Goal: Register for event/course

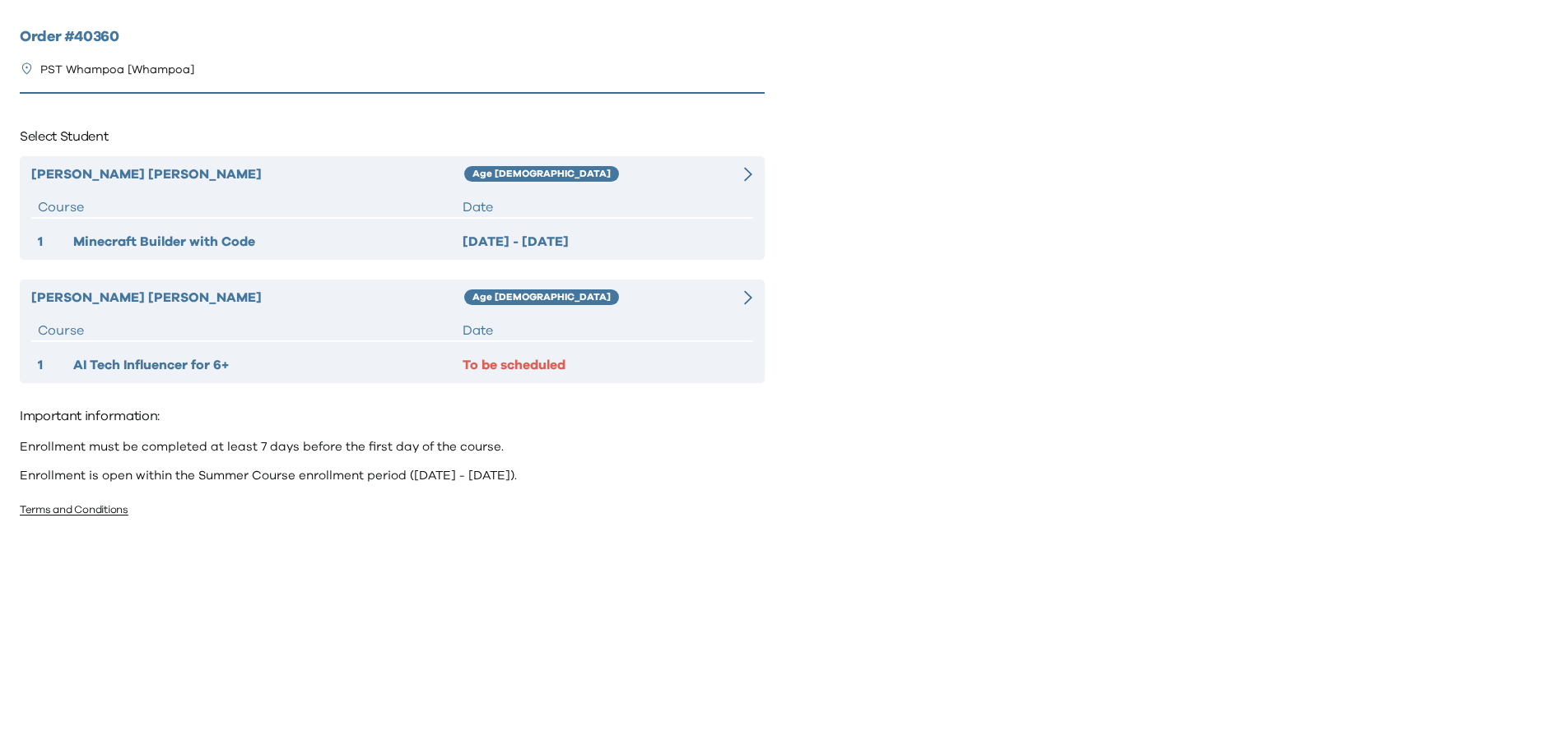
click at [746, 294] on icon at bounding box center [747, 297] width 8 height 15
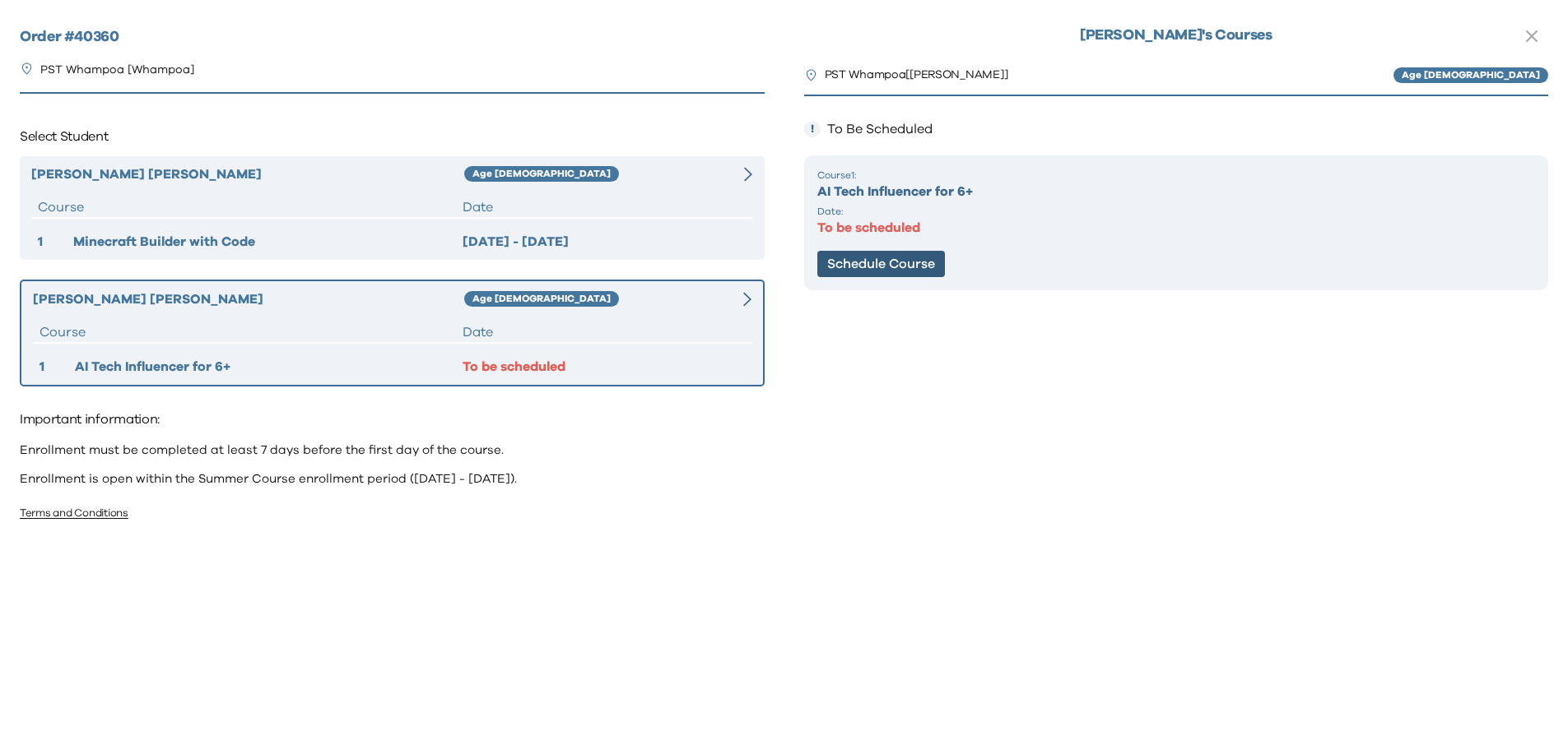
click at [886, 262] on button "Schedule Course" at bounding box center [881, 263] width 128 height 26
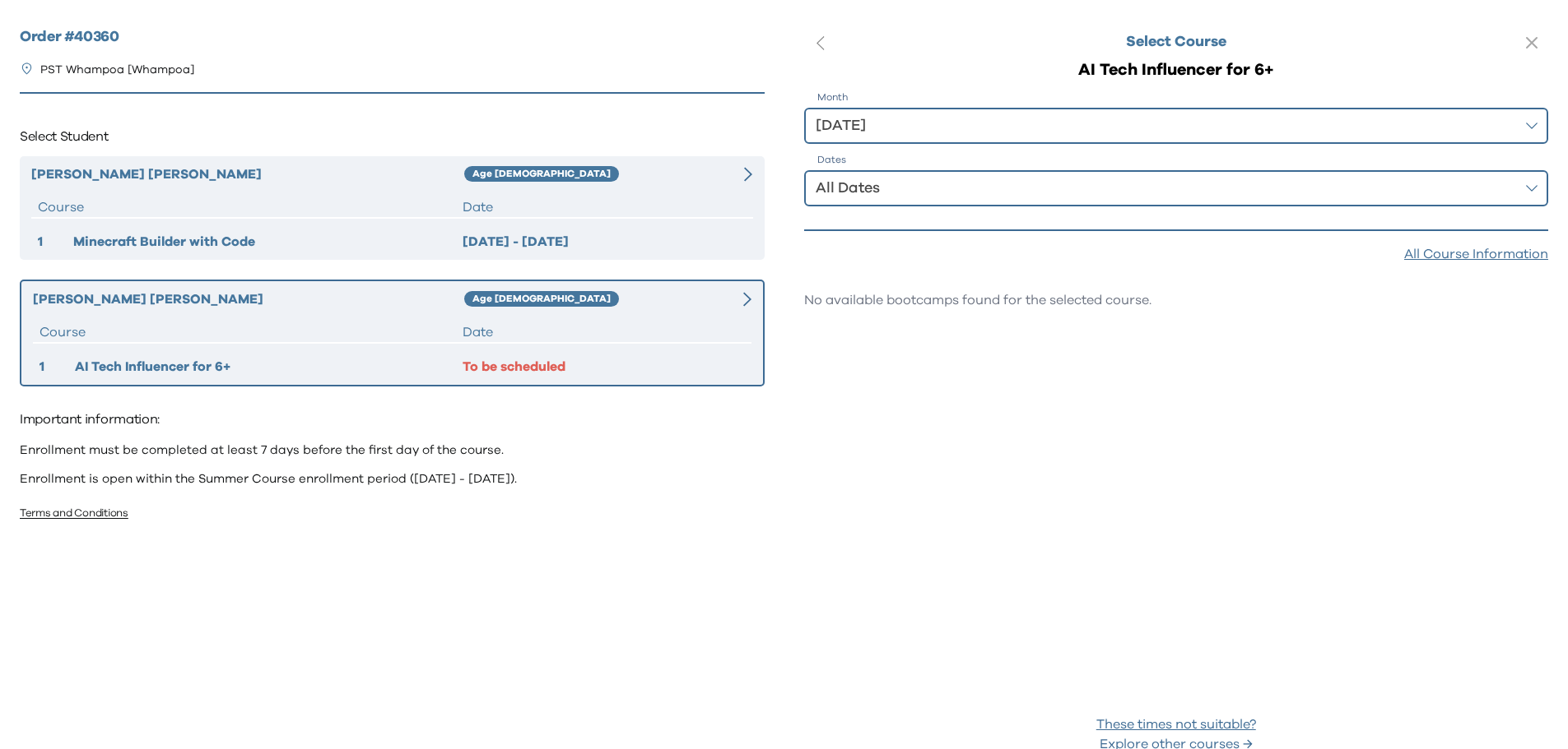
click at [897, 198] on div "All Dates" at bounding box center [1165, 188] width 699 height 23
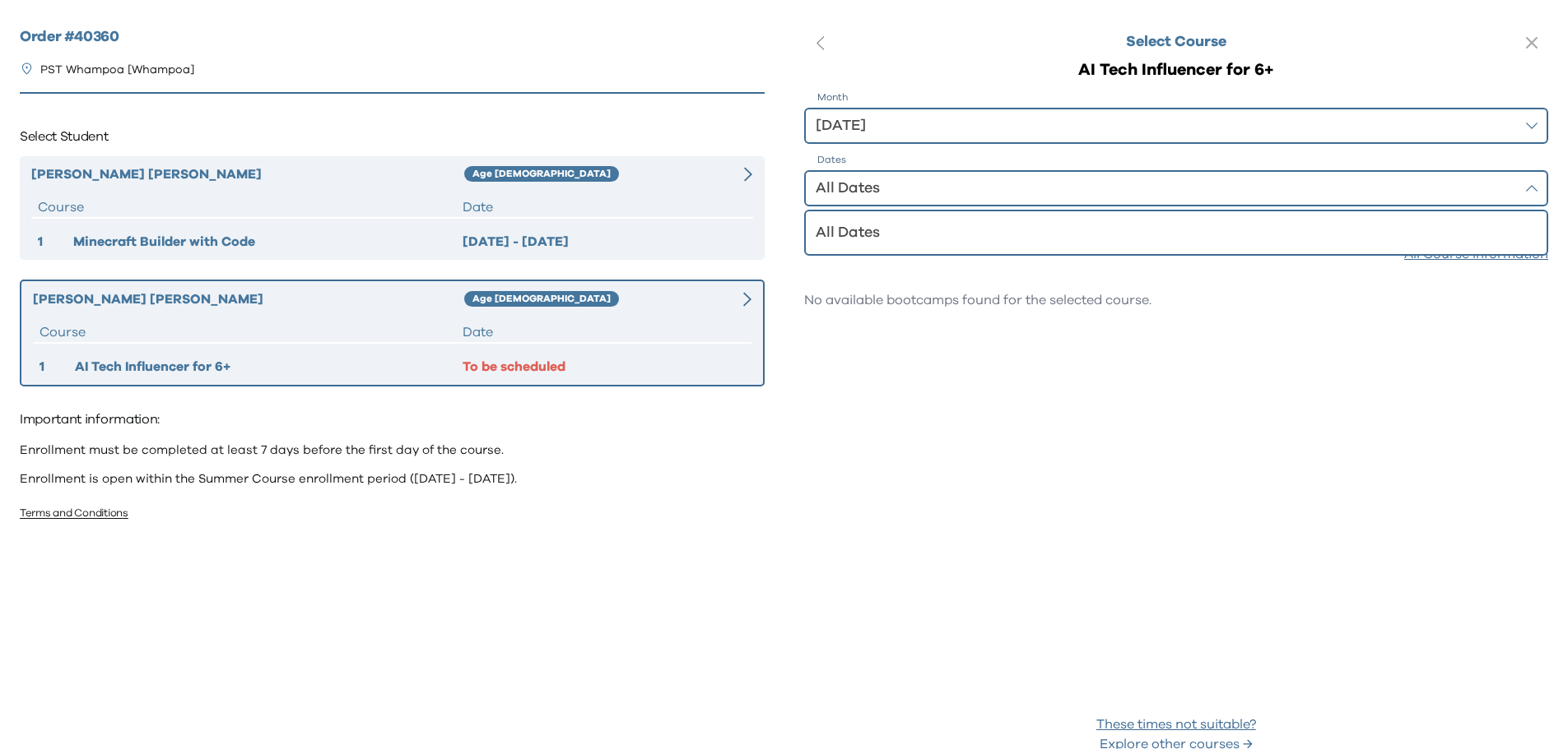
click at [888, 129] on div "[DATE]" at bounding box center [1165, 126] width 699 height 23
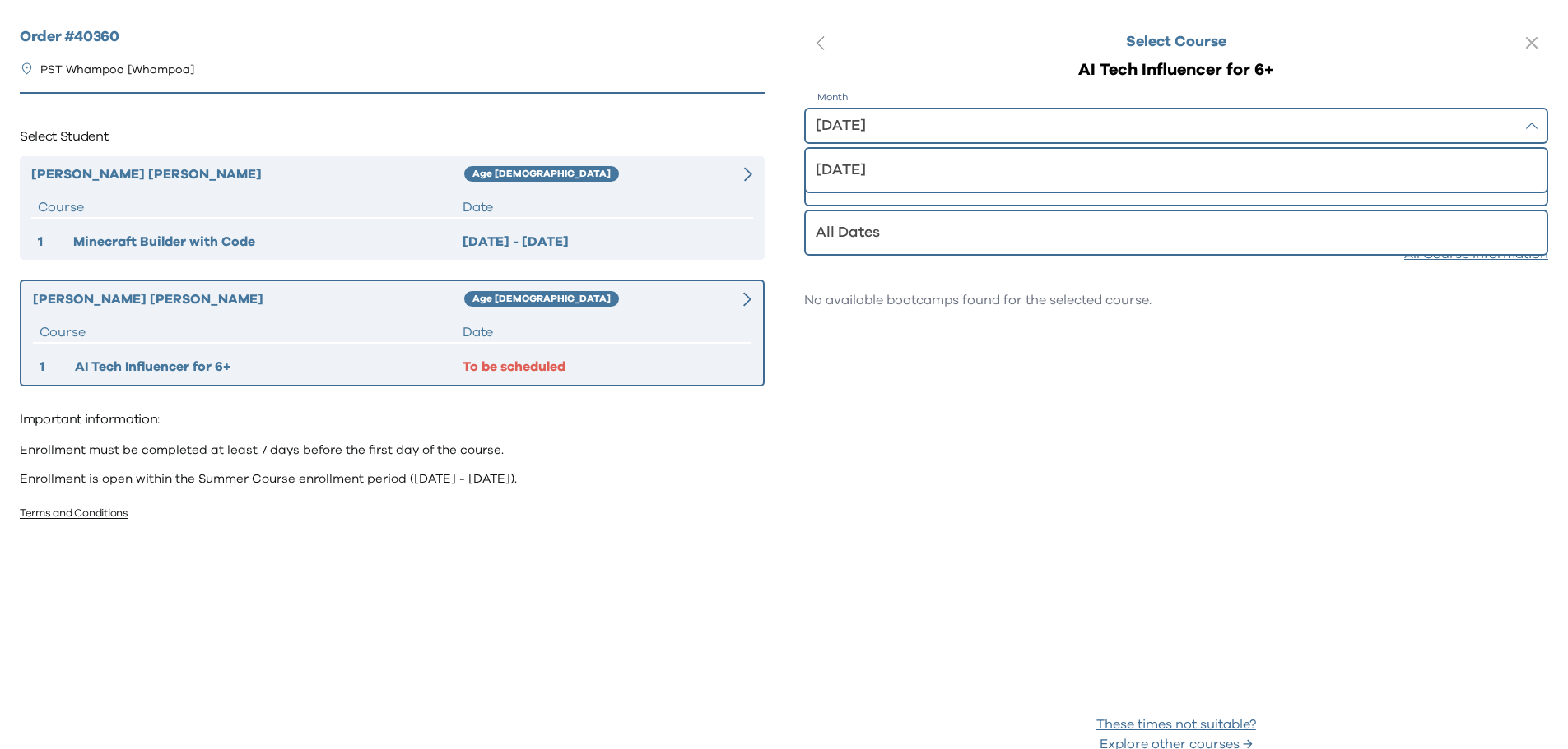
click at [889, 128] on div "[DATE]" at bounding box center [1165, 126] width 699 height 23
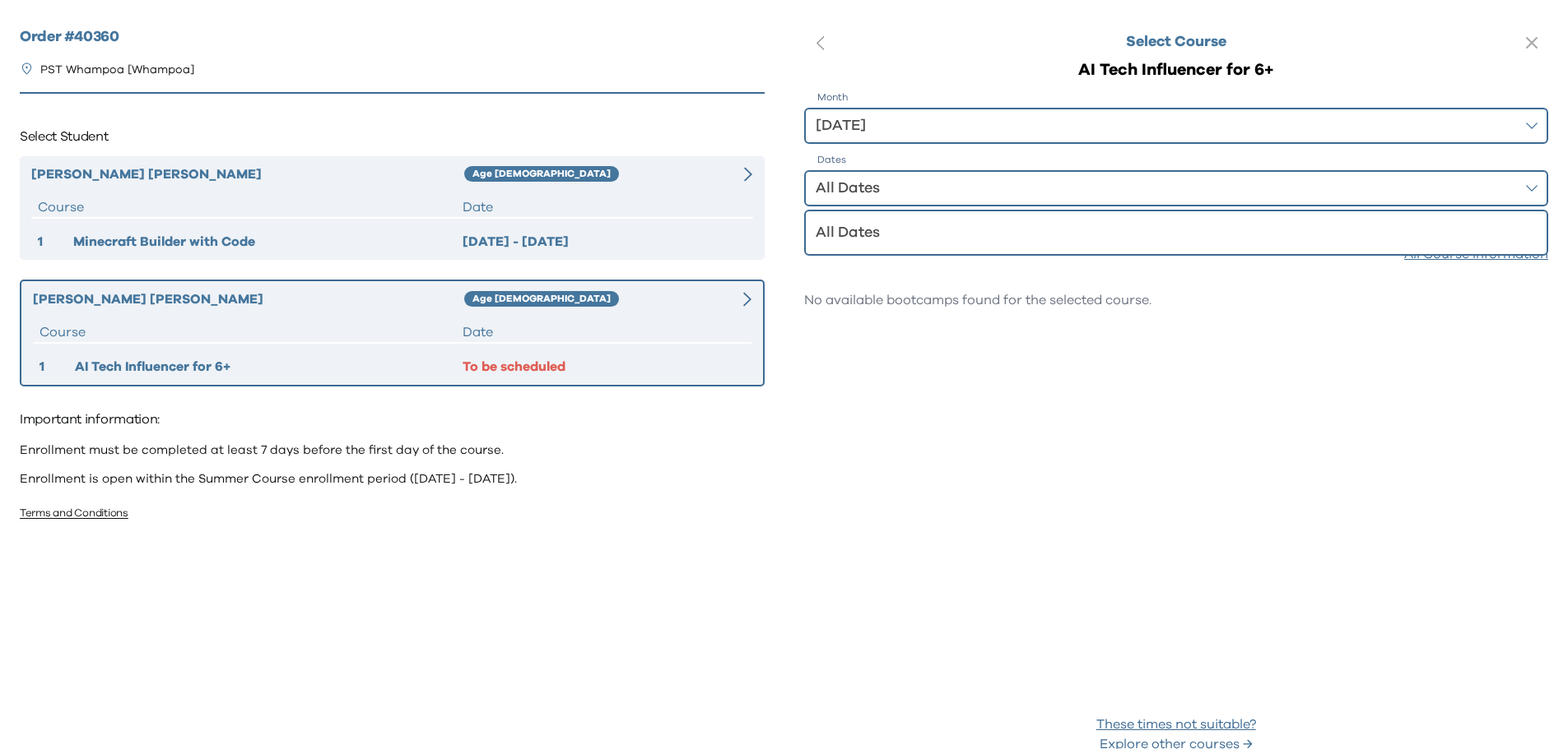
click at [884, 182] on div "All Dates" at bounding box center [1165, 188] width 699 height 23
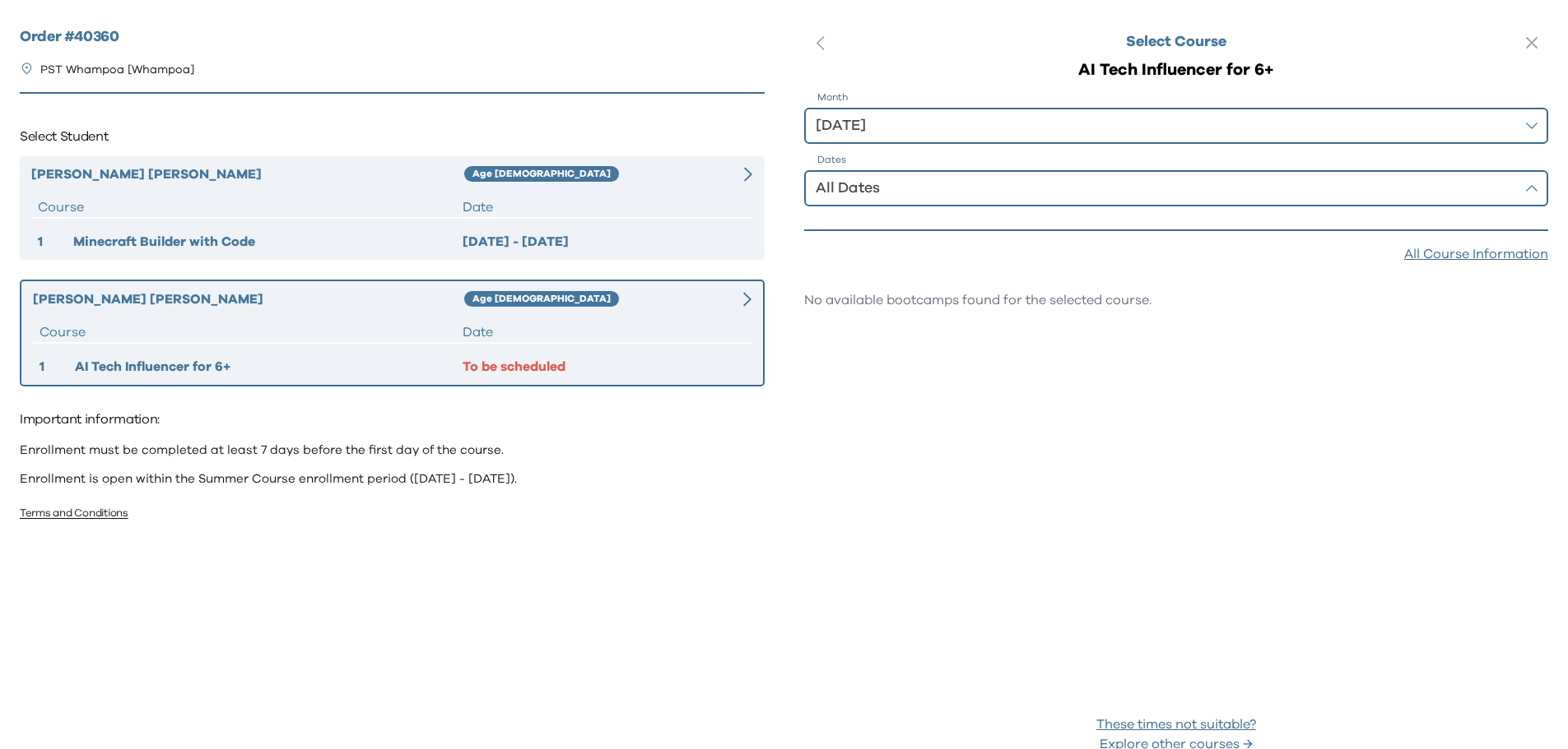
click at [884, 182] on div "All Dates" at bounding box center [1165, 188] width 699 height 23
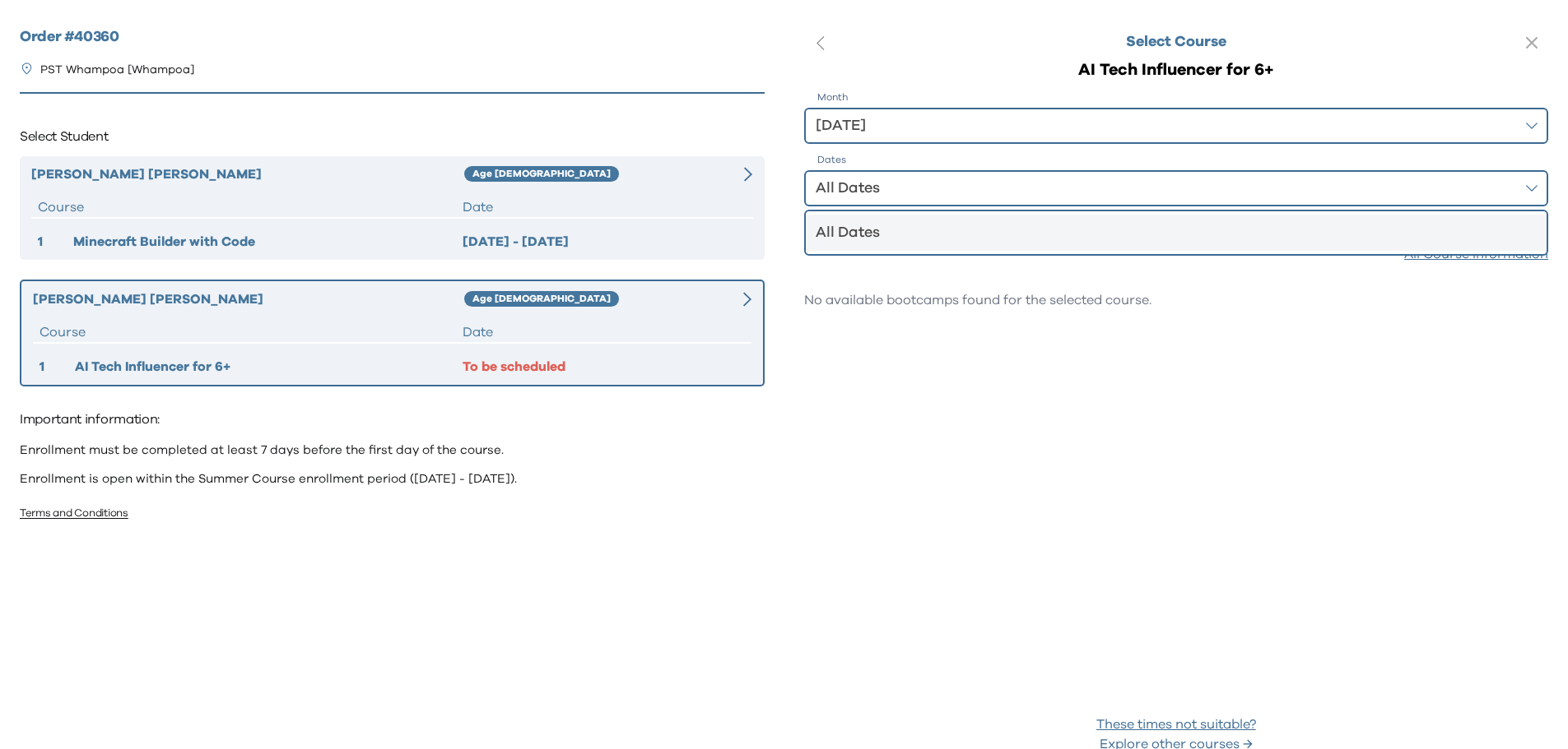
click at [859, 232] on div "All Dates" at bounding box center [1166, 233] width 702 height 23
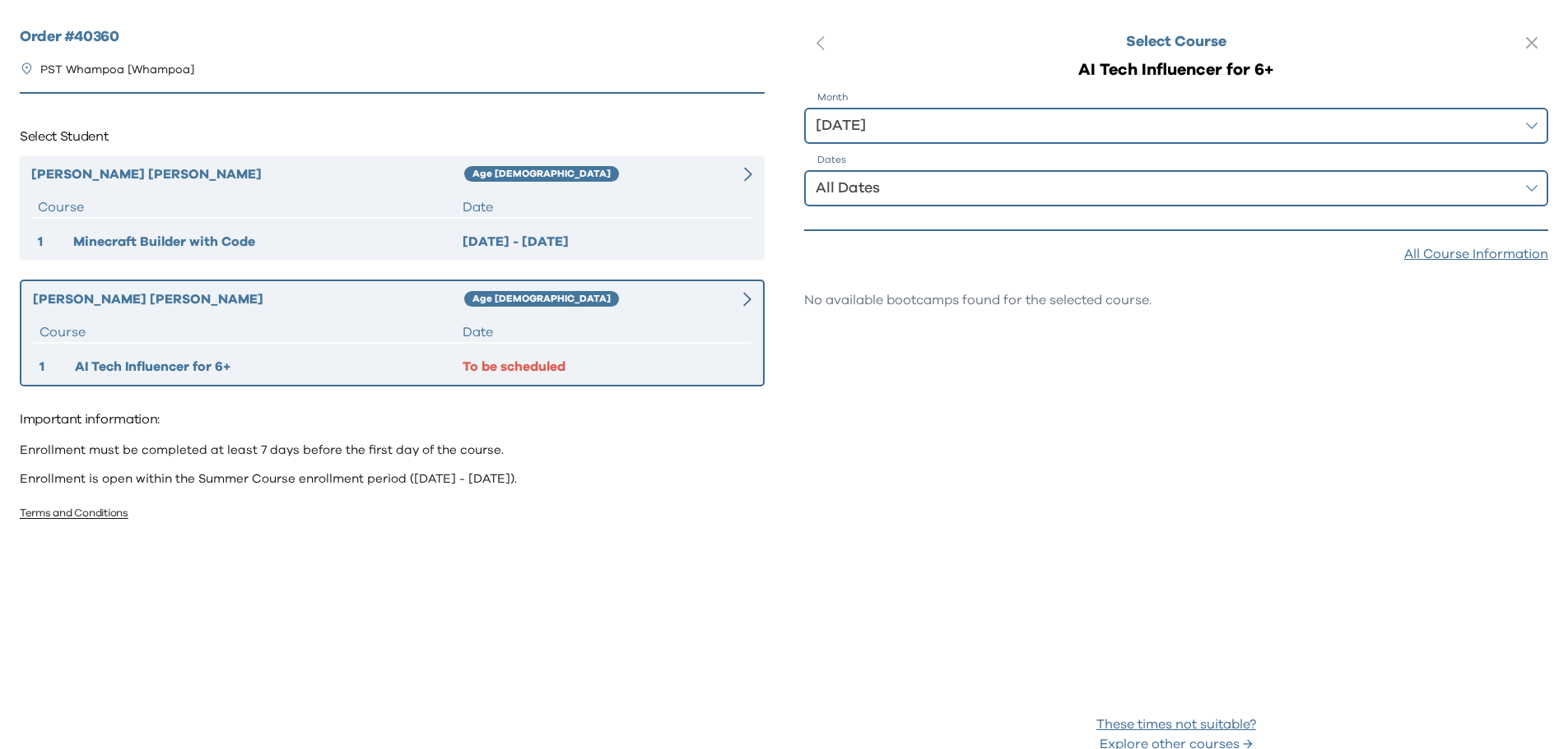
click at [1447, 260] on div "All Course Information" at bounding box center [1476, 255] width 144 height 20
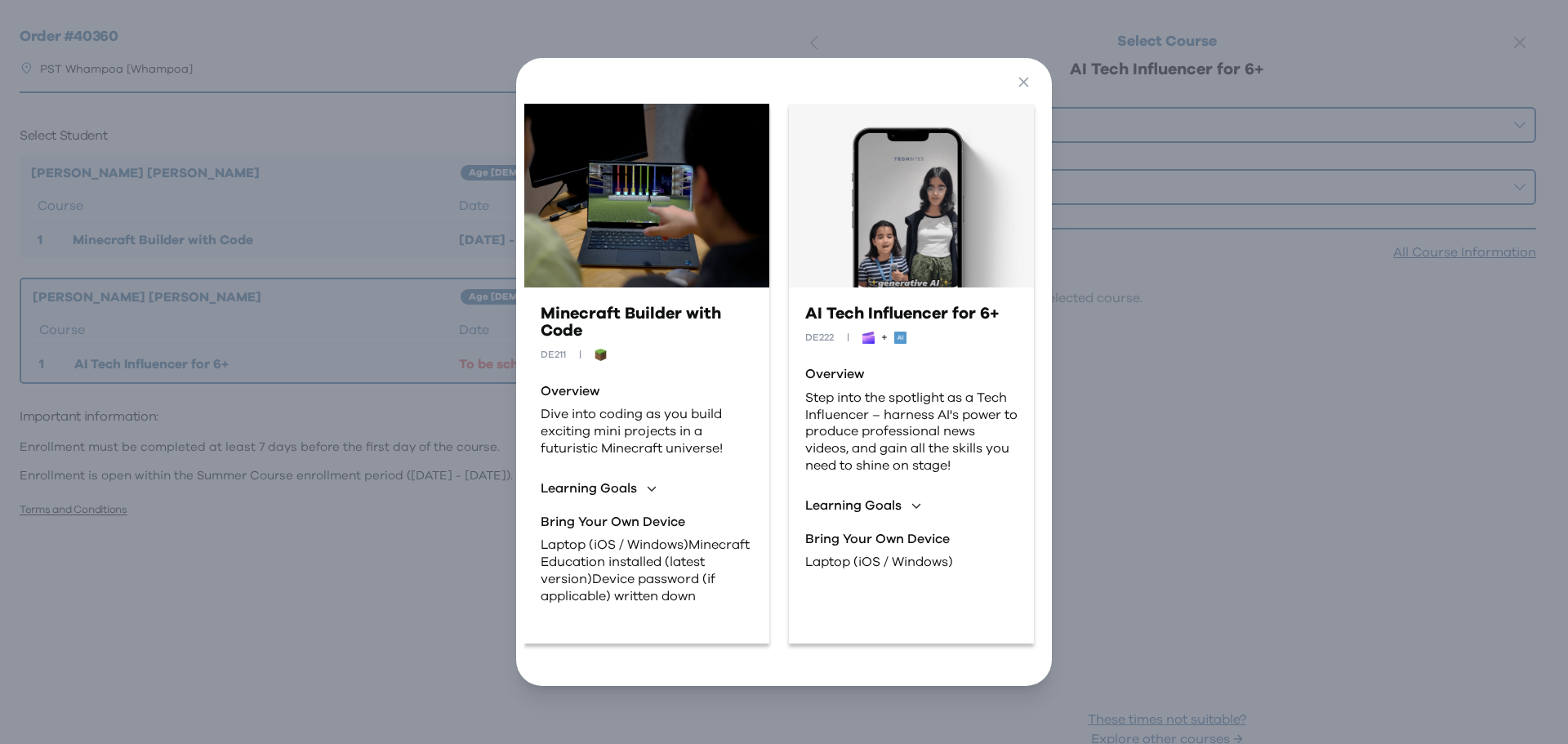
scroll to position [13, 0]
click at [1028, 81] on icon "button" at bounding box center [1024, 82] width 17 height 17
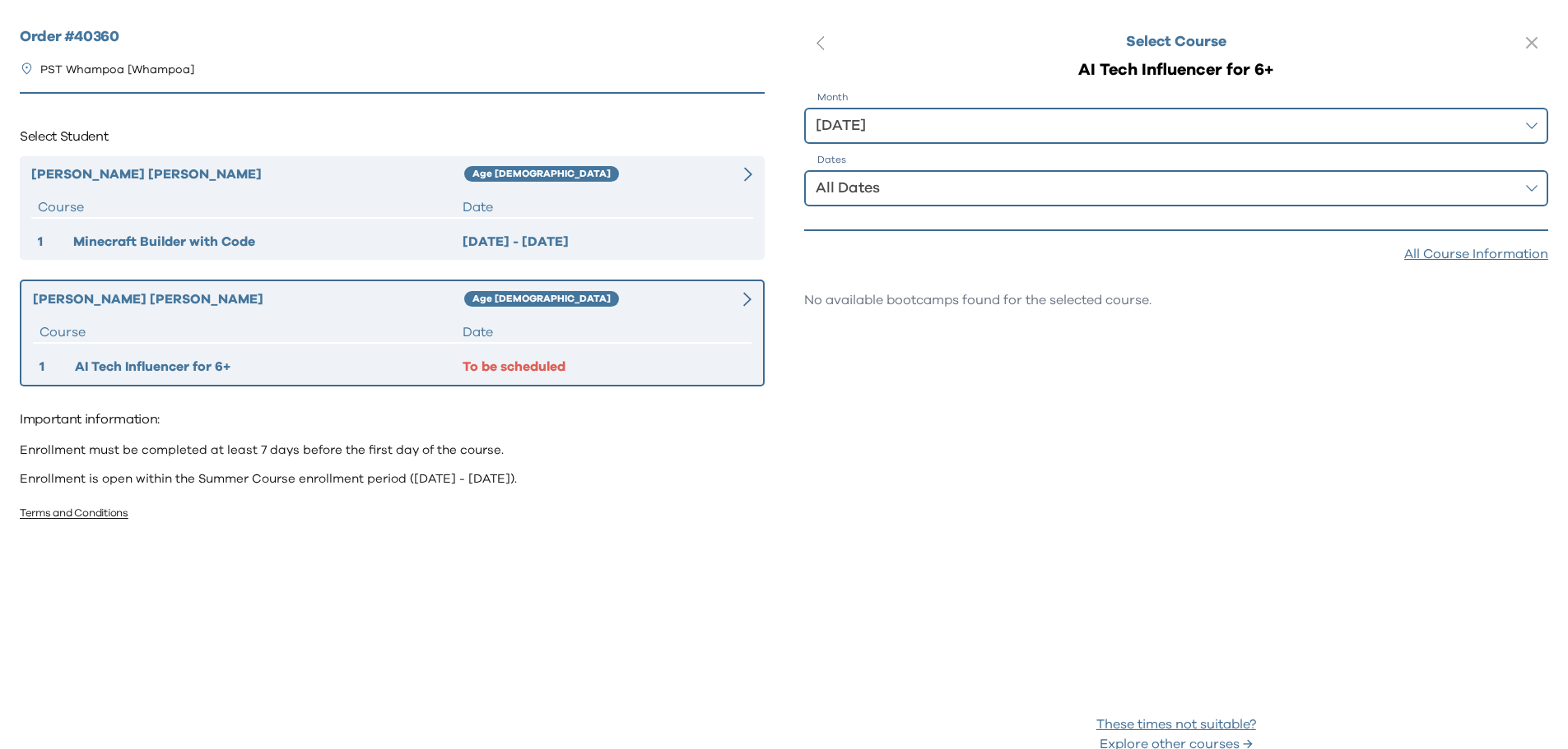
click at [103, 715] on div "Order # 40360 PST Whampoa [Whampoa] Select Student [PERSON_NAME] Age [DEMOGRAPH…" at bounding box center [392, 367] width 784 height 734
click at [1448, 250] on div "All Course Information" at bounding box center [1476, 255] width 144 height 20
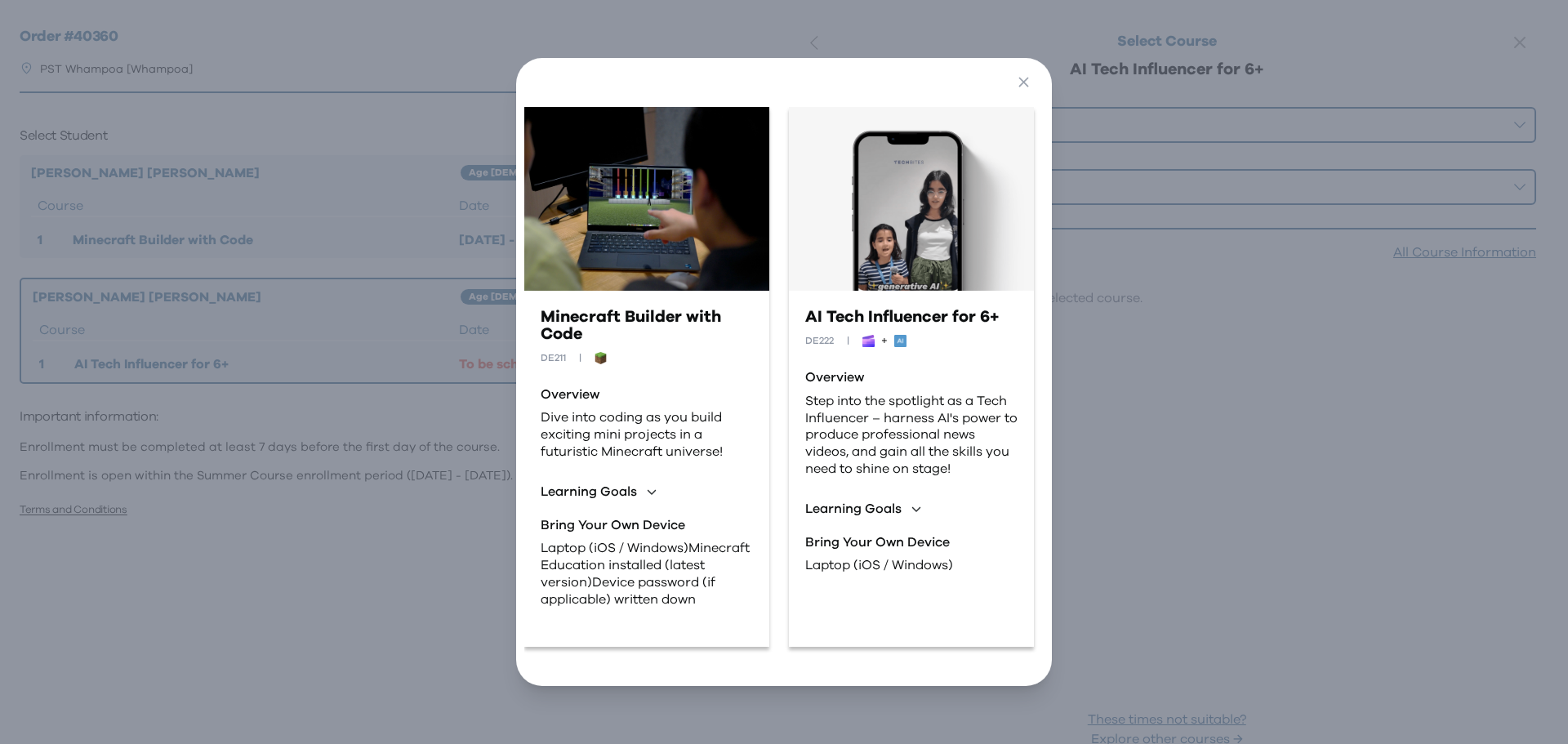
click at [598, 256] on img at bounding box center [646, 199] width 245 height 184
click at [637, 434] on p "Dive into coding as you build exciting mini projects in a futuristic Minecraft …" at bounding box center [646, 435] width 212 height 50
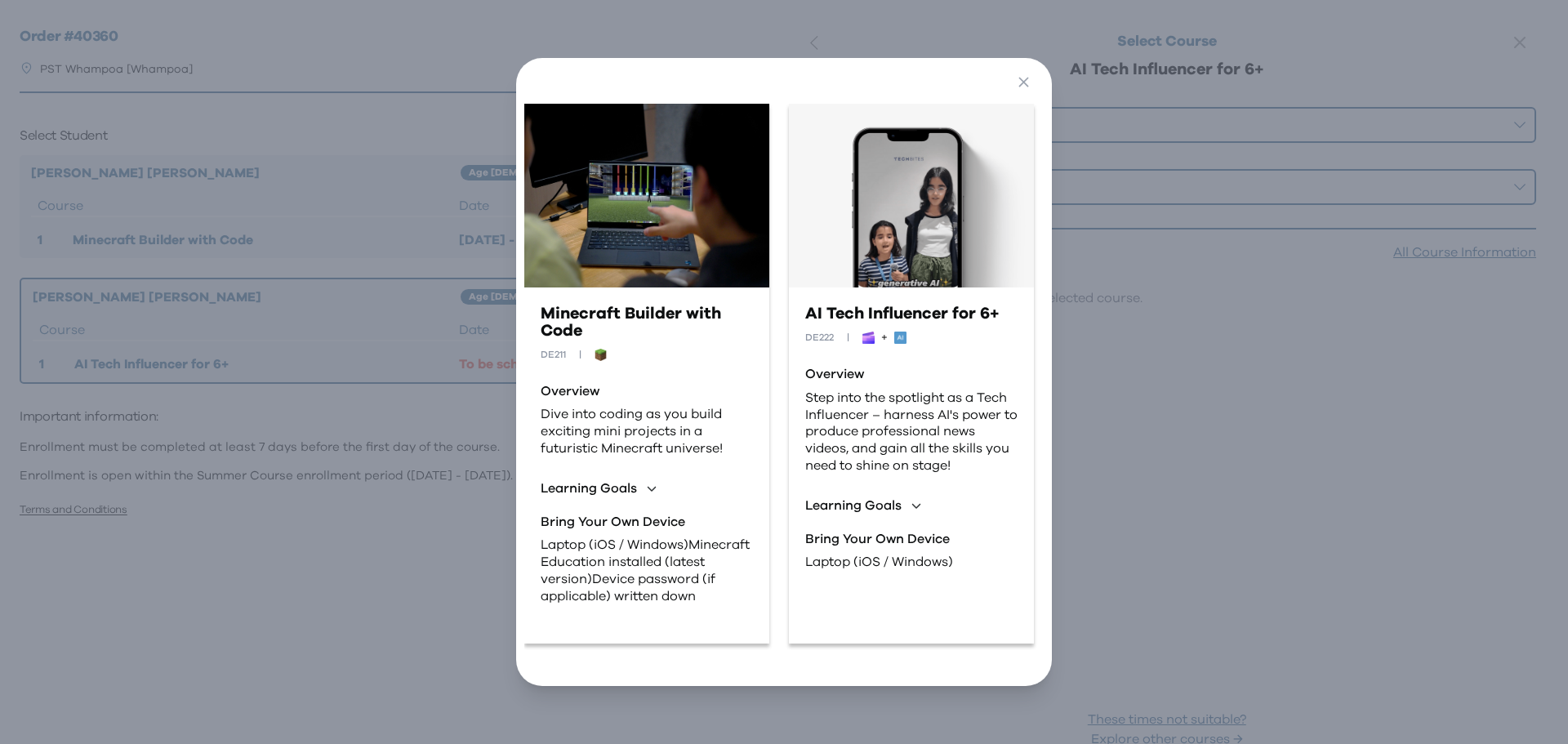
click at [935, 458] on p "Step into the spotlight as a Tech Influencer – harness AI's power to produce pr…" at bounding box center [911, 432] width 212 height 85
click at [647, 483] on icon "button" at bounding box center [652, 488] width 10 height 10
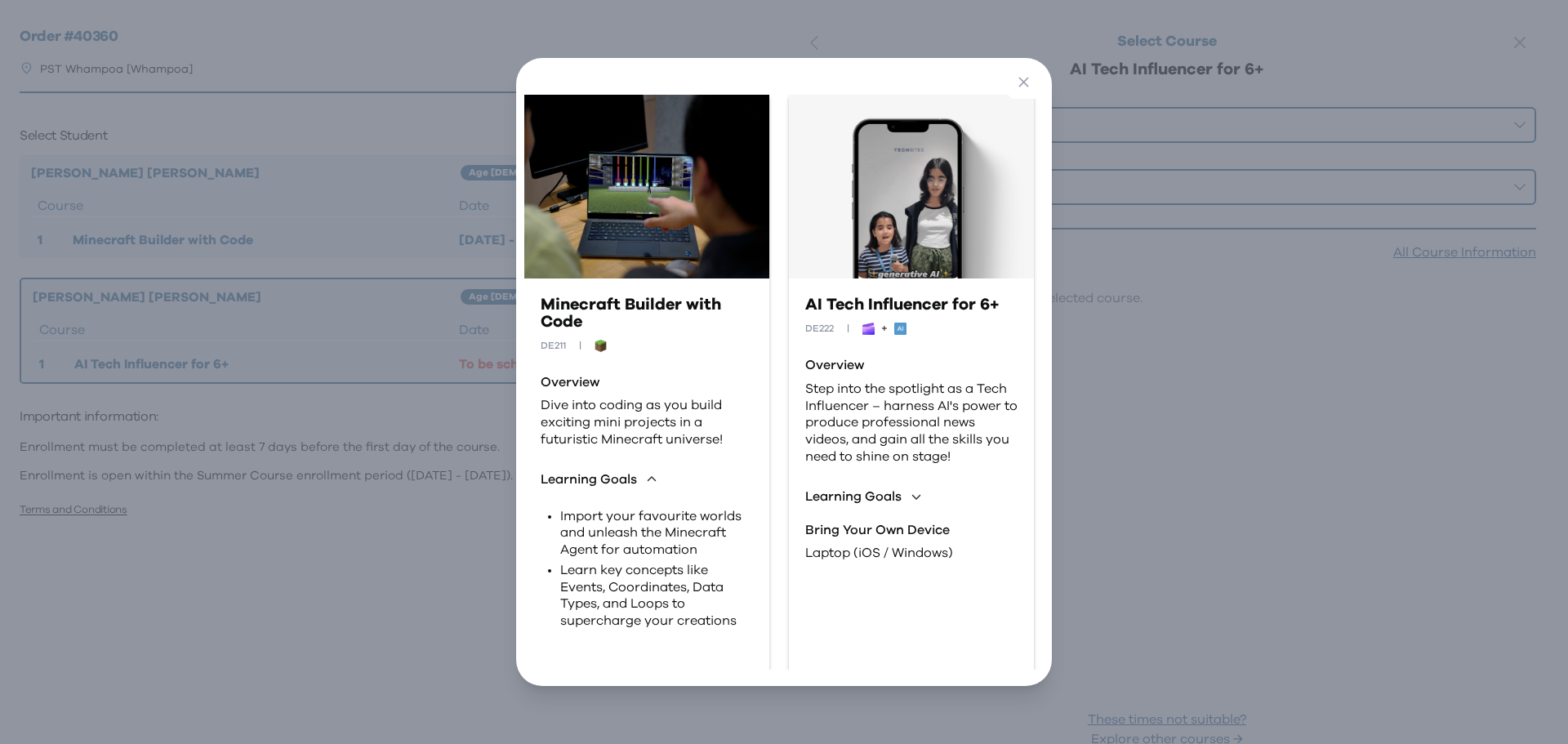
click at [647, 477] on icon "button" at bounding box center [652, 480] width 10 height 10
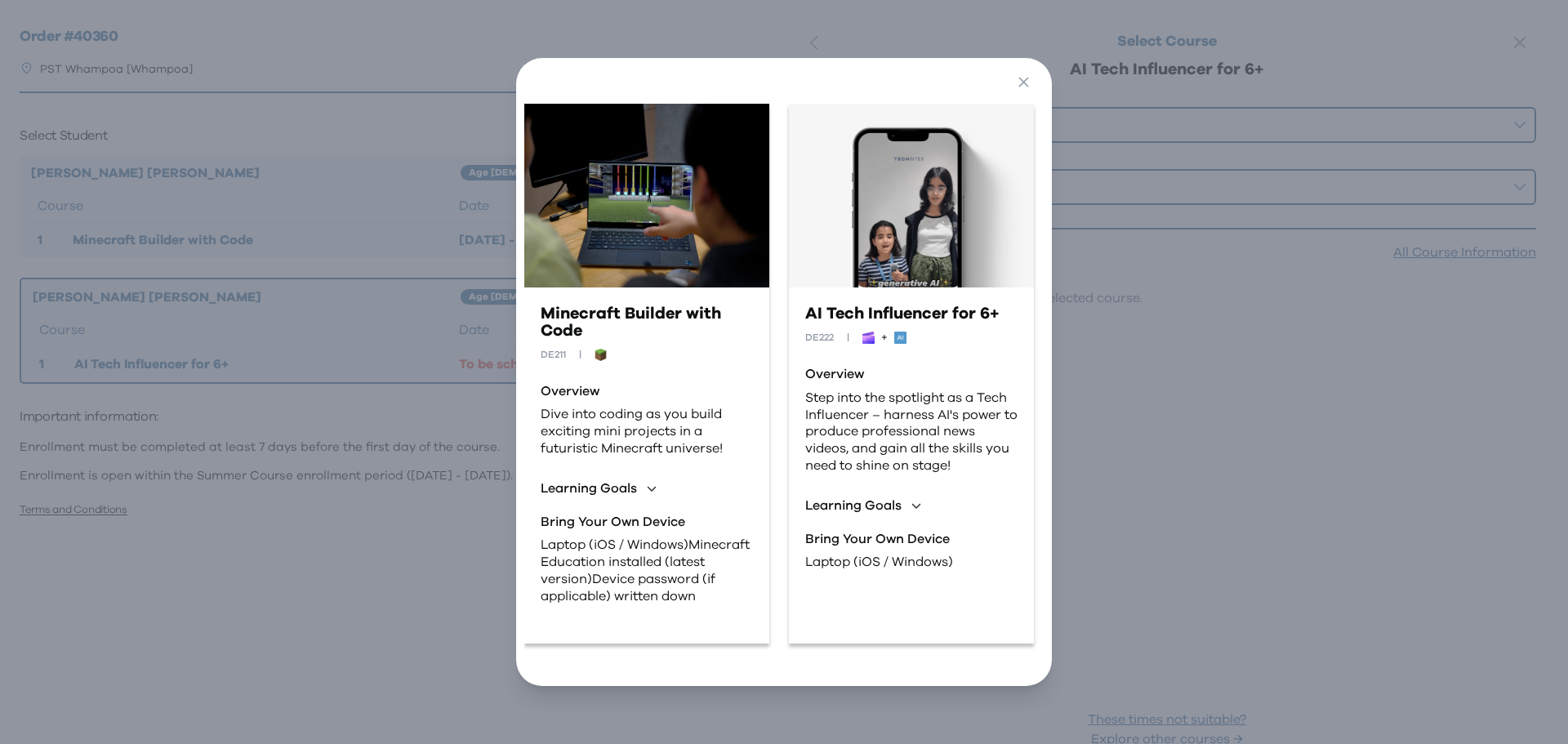
click at [579, 406] on p "Dive into coding as you build exciting mini projects in a futuristic Minecraft …" at bounding box center [646, 431] width 212 height 50
click at [598, 353] on div "Minecraft Builder with Code DE211 | + Overview Dive into coding as you build ex…" at bounding box center [646, 454] width 245 height 299
click at [598, 350] on div "DE211 | +" at bounding box center [646, 356] width 212 height 17
click at [606, 231] on img at bounding box center [646, 196] width 245 height 184
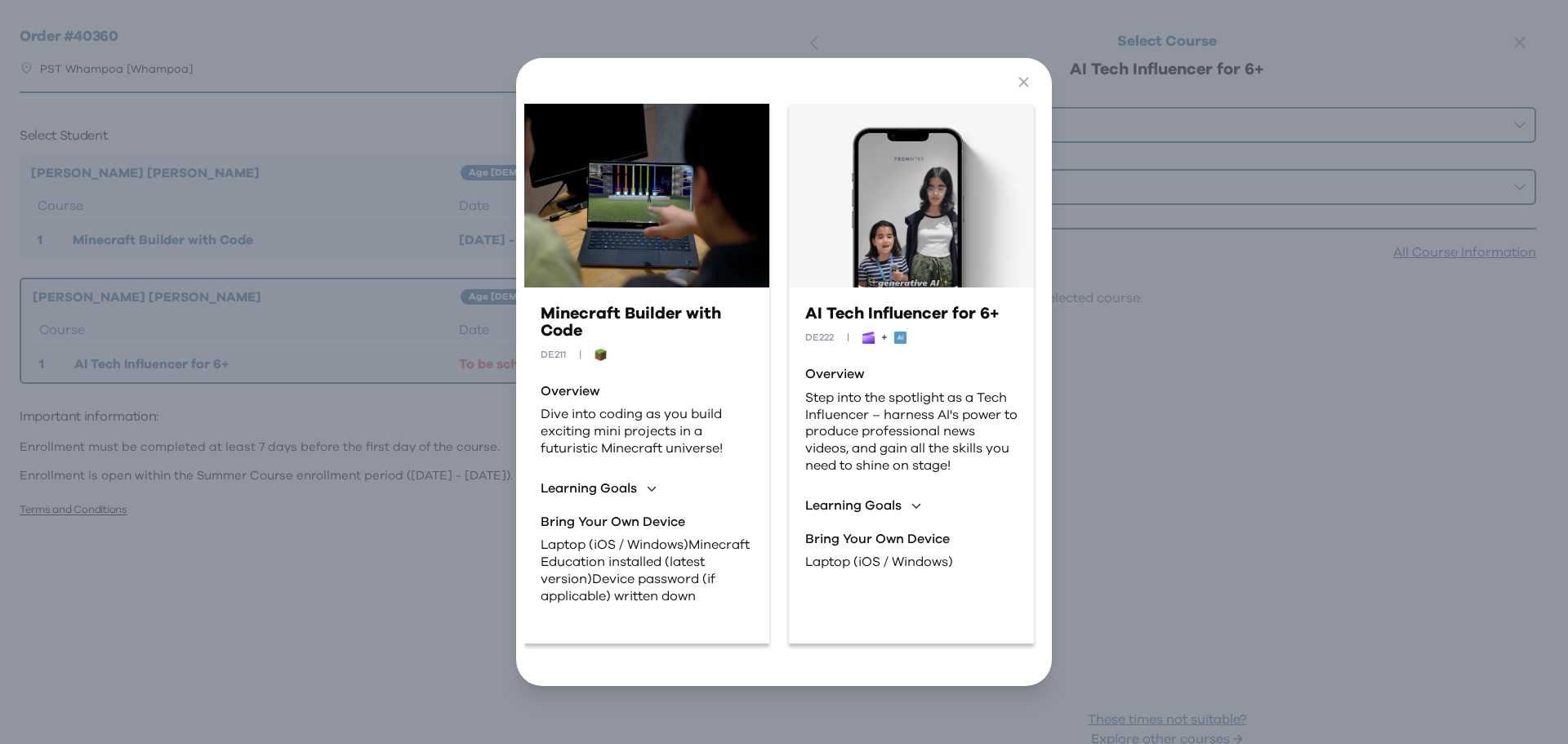
click at [613, 206] on img at bounding box center [646, 196] width 245 height 184
click at [662, 134] on img at bounding box center [646, 196] width 245 height 184
click at [634, 217] on img at bounding box center [646, 196] width 245 height 184
click at [1027, 76] on icon "button" at bounding box center [1024, 82] width 17 height 17
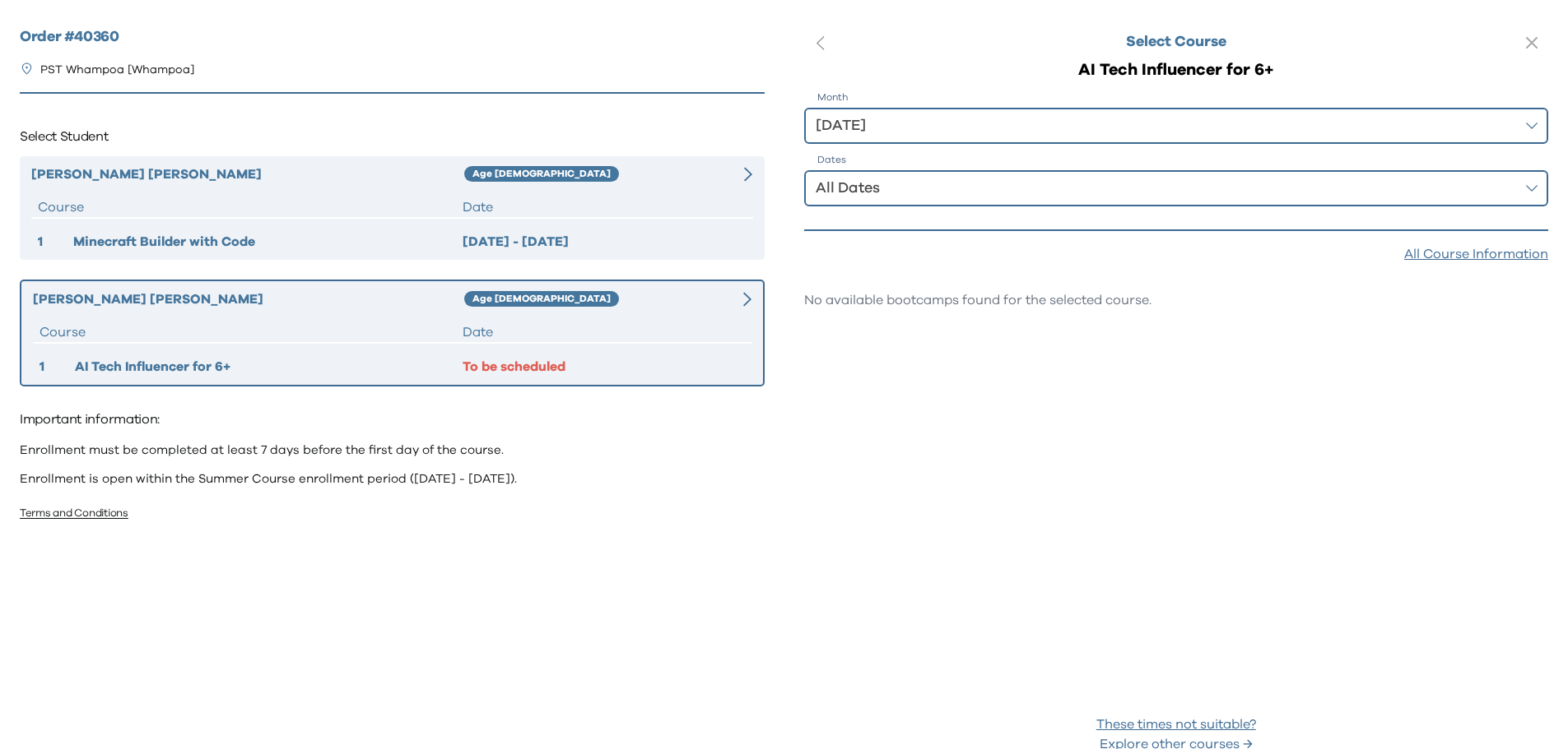
click at [1265, 453] on div "Go Back Close Minecraft Builder with Code DE211 | + Overview Dive into coding a…" at bounding box center [784, 374] width 1568 height 749
click at [818, 42] on icon "button" at bounding box center [821, 42] width 8 height 13
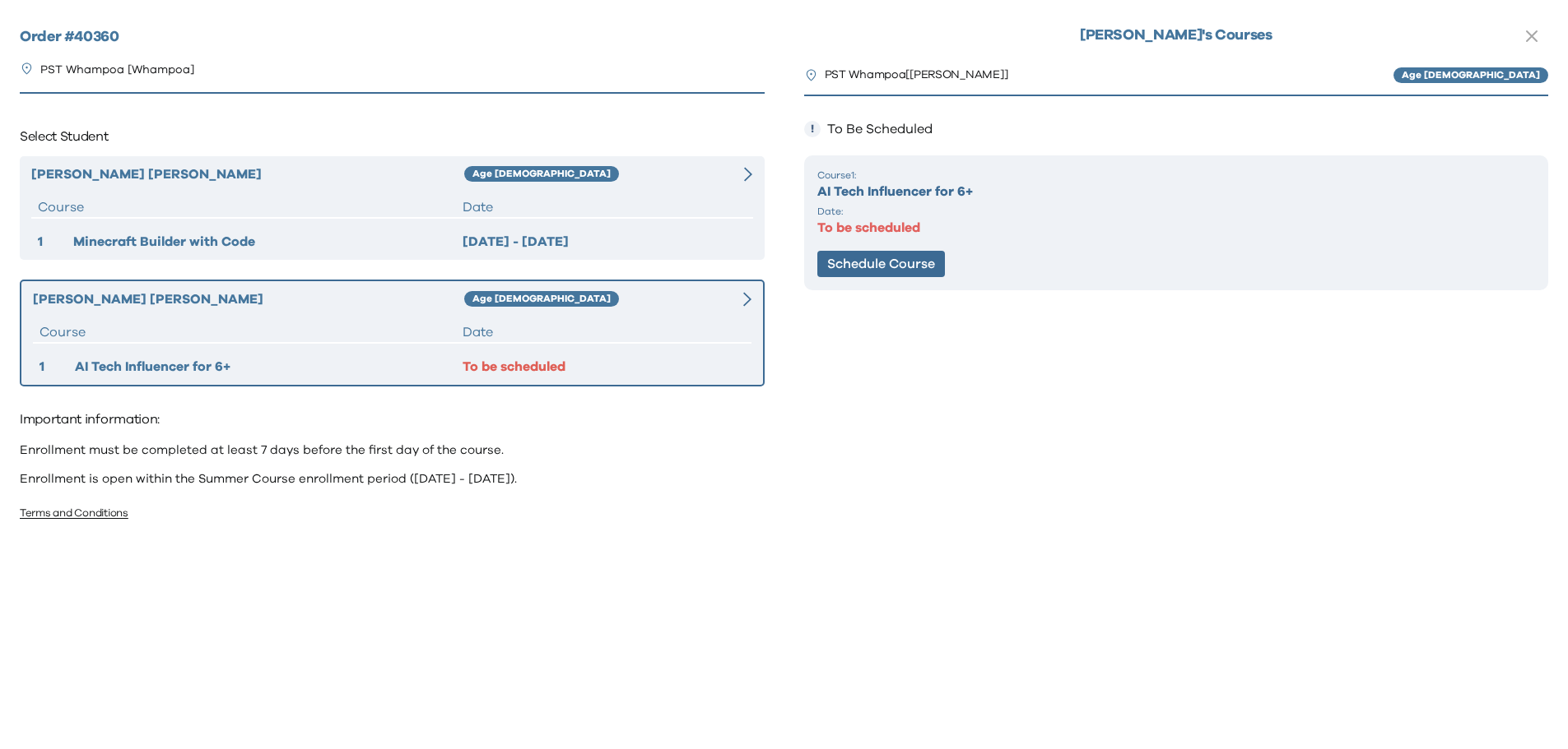
click at [892, 77] on p "PST Whampoa [ [PERSON_NAME] ]" at bounding box center [916, 74] width 183 height 26
click at [1535, 33] on icon "button" at bounding box center [1532, 36] width 10 height 10
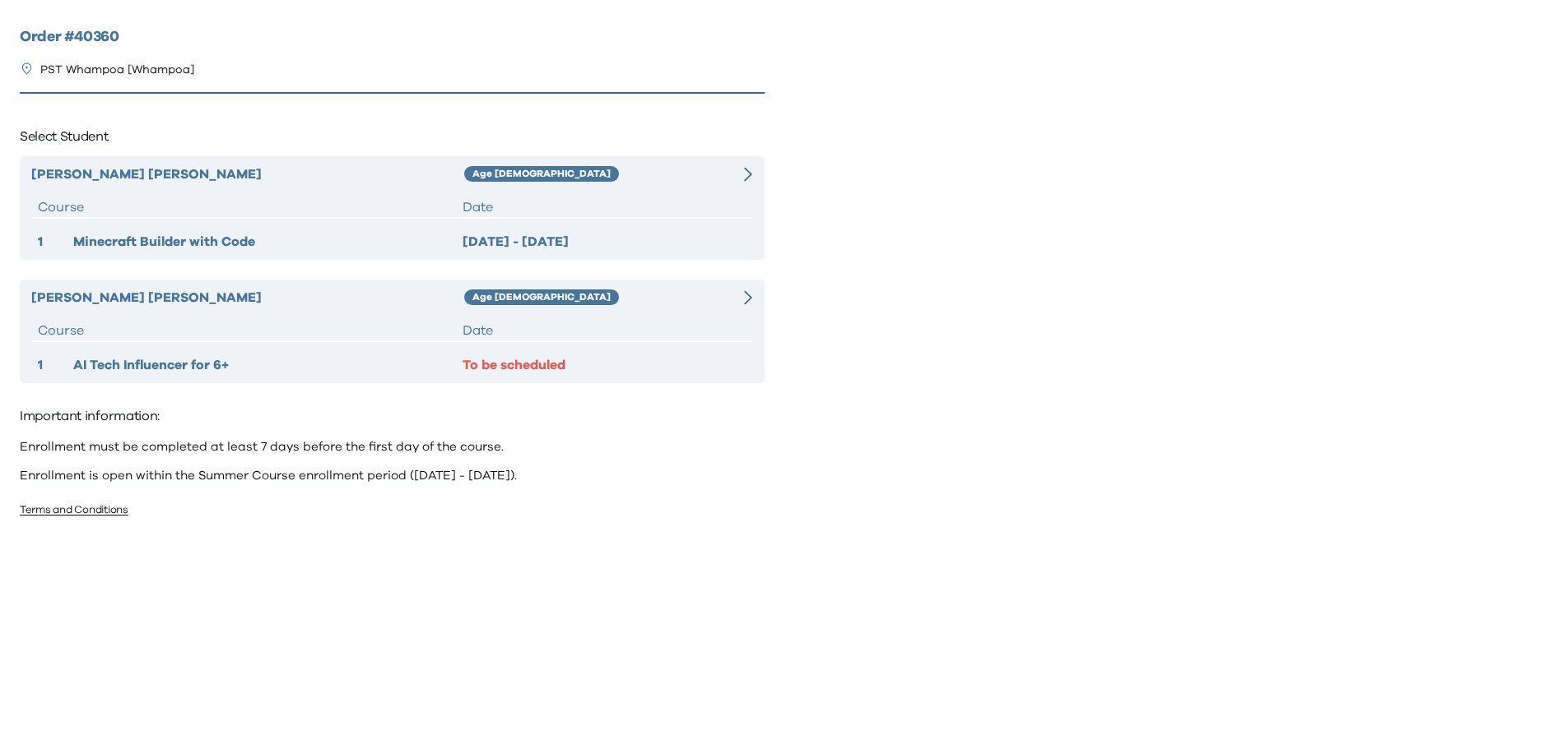
click at [1389, 205] on div at bounding box center [1177, 374] width 784 height 749
click at [253, 675] on div "Order # 40360 PST Whampoa [Whampoa] Select Student [PERSON_NAME] Age [DEMOGRAPH…" at bounding box center [392, 367] width 784 height 734
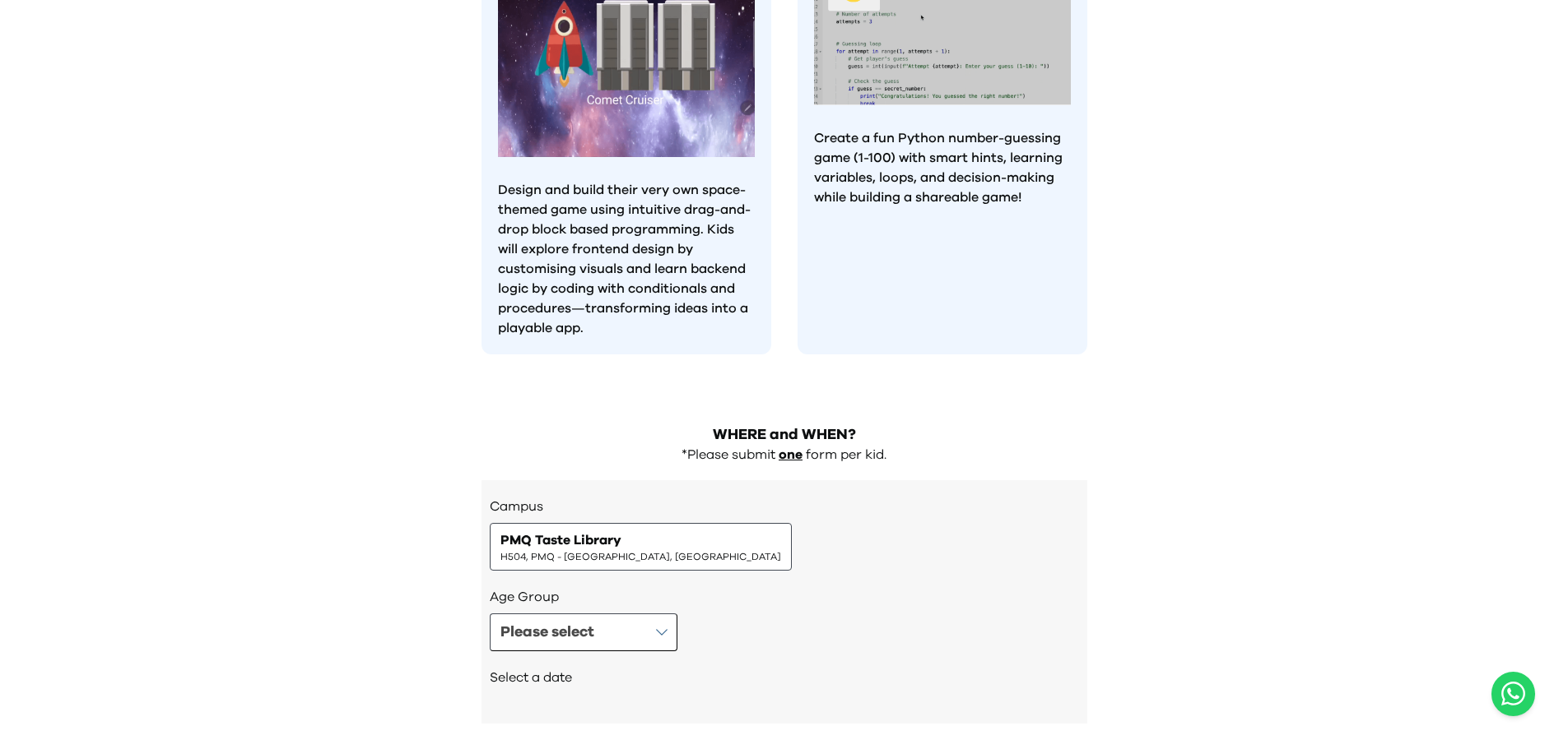
scroll to position [1405, 0]
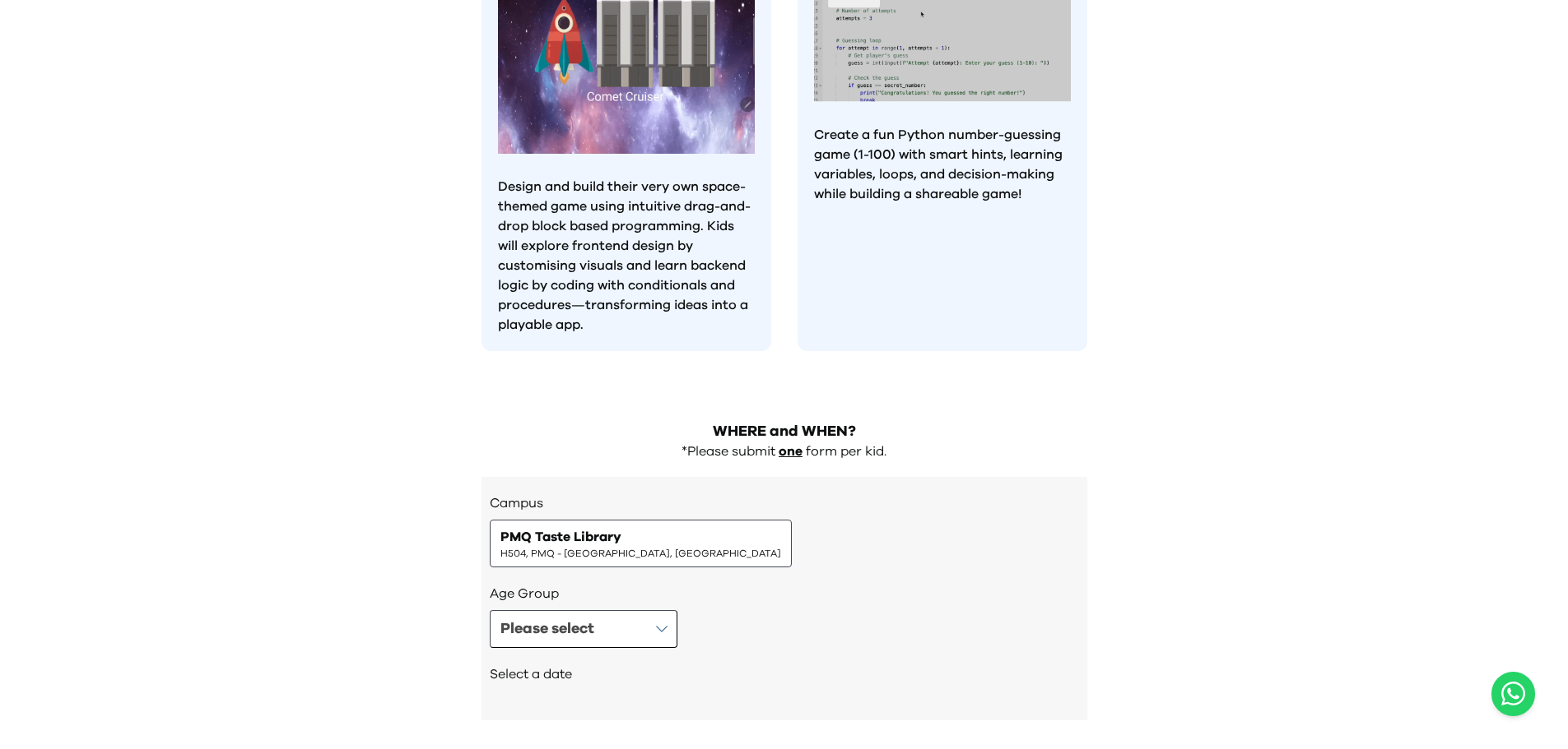
click at [568, 528] on span "PMQ Taste Library" at bounding box center [561, 537] width 121 height 20
click at [601, 528] on span "PMQ Taste Library" at bounding box center [561, 537] width 121 height 20
click at [602, 611] on button "Please select" at bounding box center [583, 629] width 187 height 38
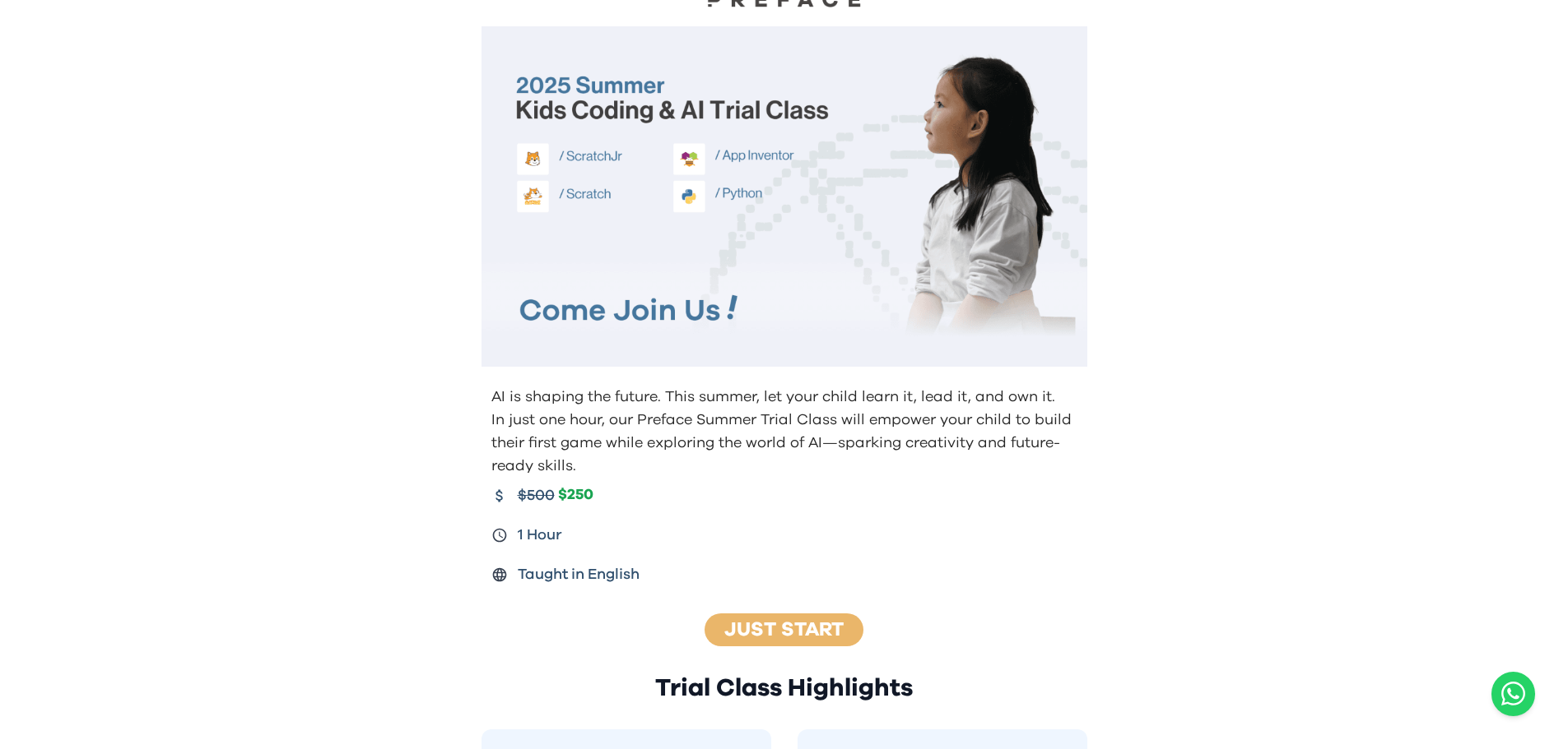
scroll to position [0, 0]
